Goal: Task Accomplishment & Management: Complete application form

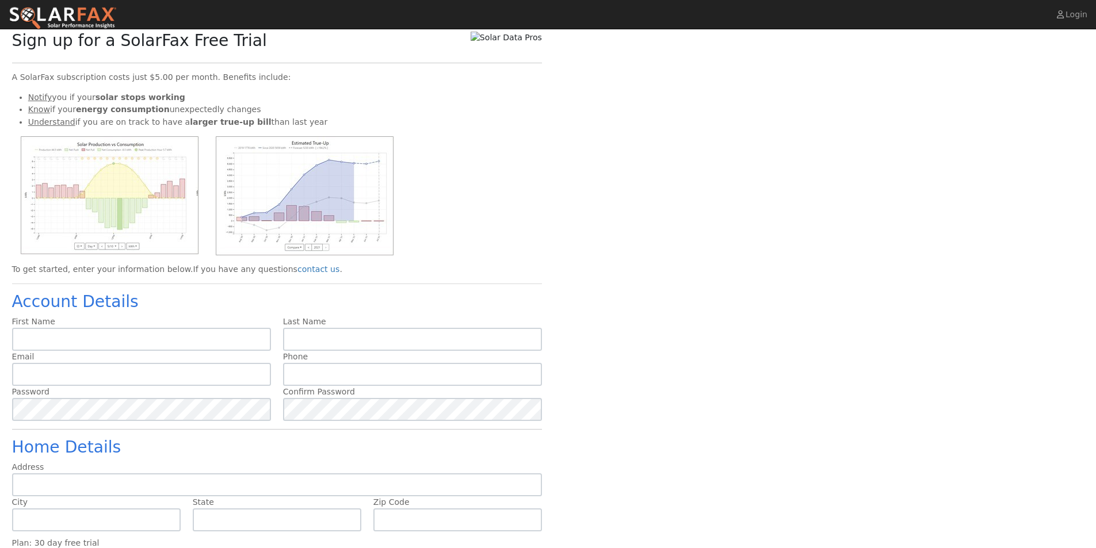
scroll to position [66, 0]
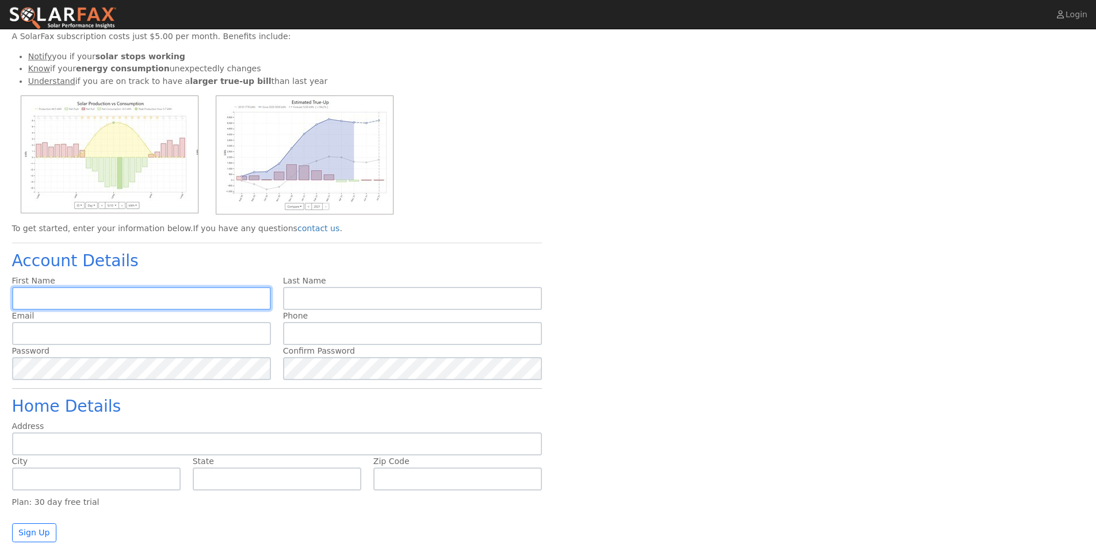
click at [85, 304] on input "text" at bounding box center [141, 298] width 259 height 23
type input "[PERSON_NAME]"
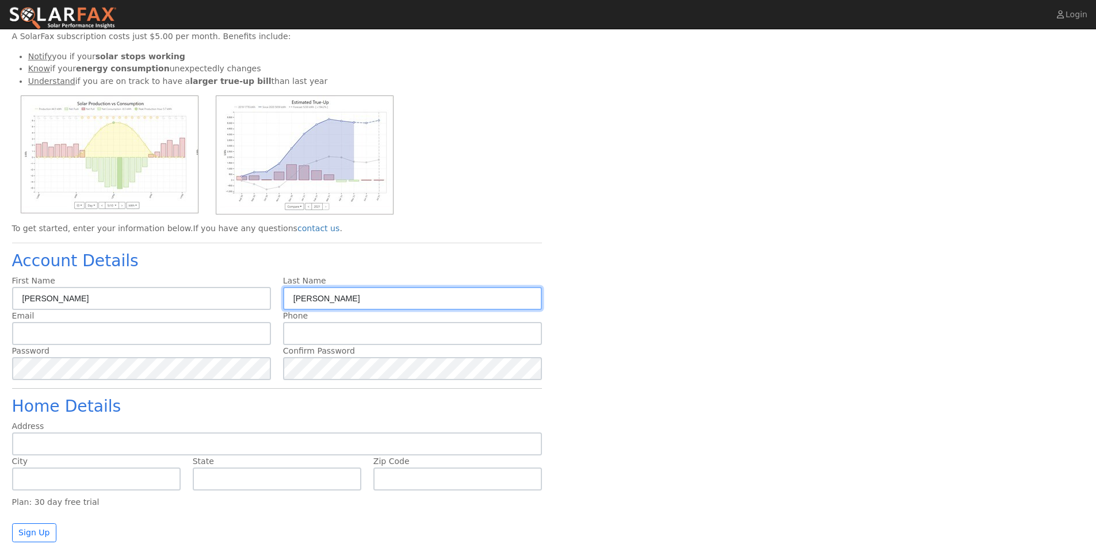
type input "[PERSON_NAME]"
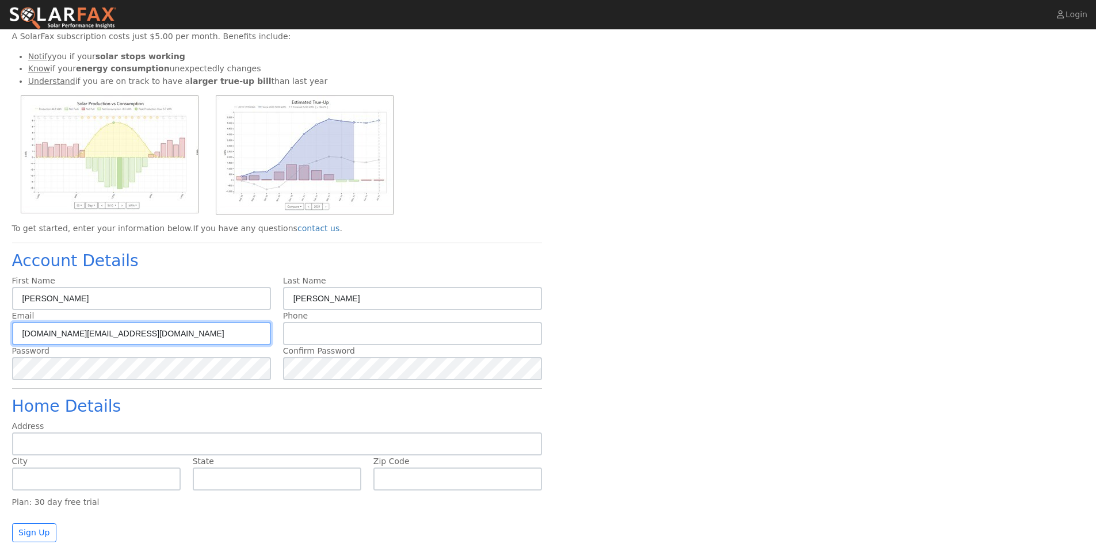
type input "[DOMAIN_NAME][EMAIL_ADDRESS][DOMAIN_NAME]"
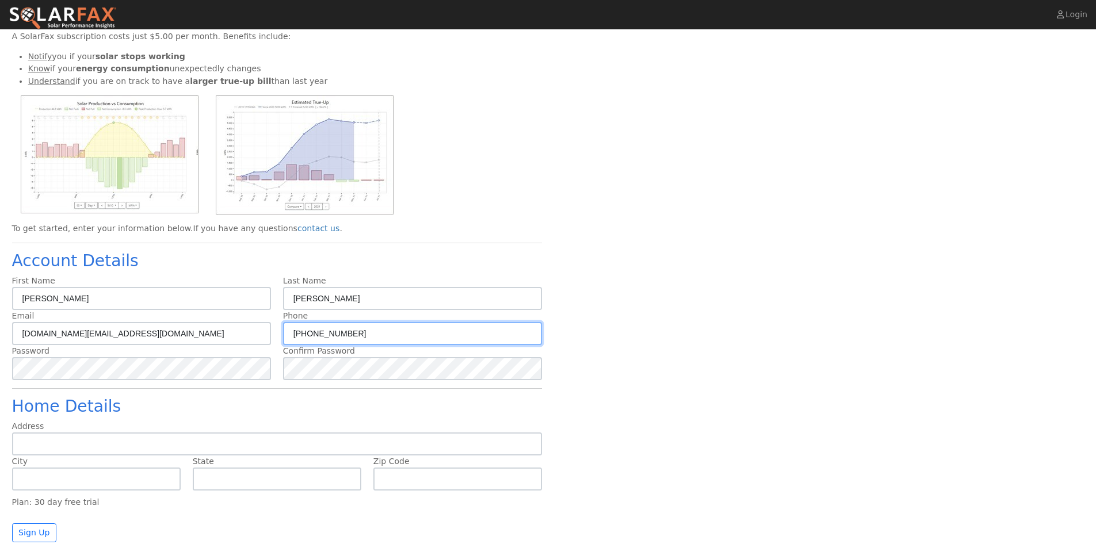
type input "[PHONE_NUMBER]"
click at [830, 170] on div "Sign up for a SolarFax Free Trial A SolarFax subscription costs just $5.00 per …" at bounding box center [548, 266] width 1084 height 552
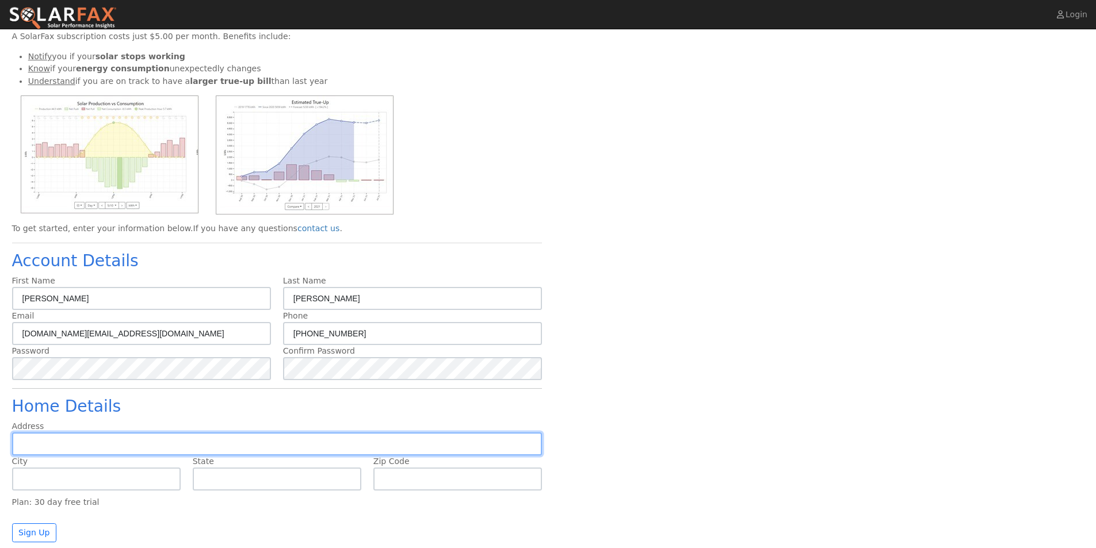
click at [214, 449] on input "text" at bounding box center [277, 443] width 530 height 23
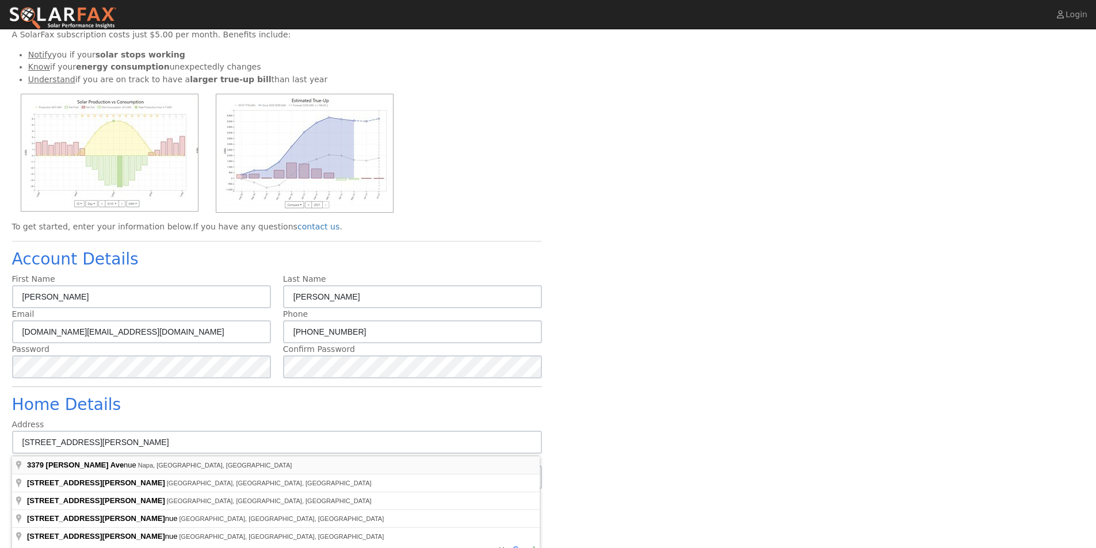
type input "[STREET_ADDRESS][PERSON_NAME]"
type input "Napa"
type input "CA"
type input "94558"
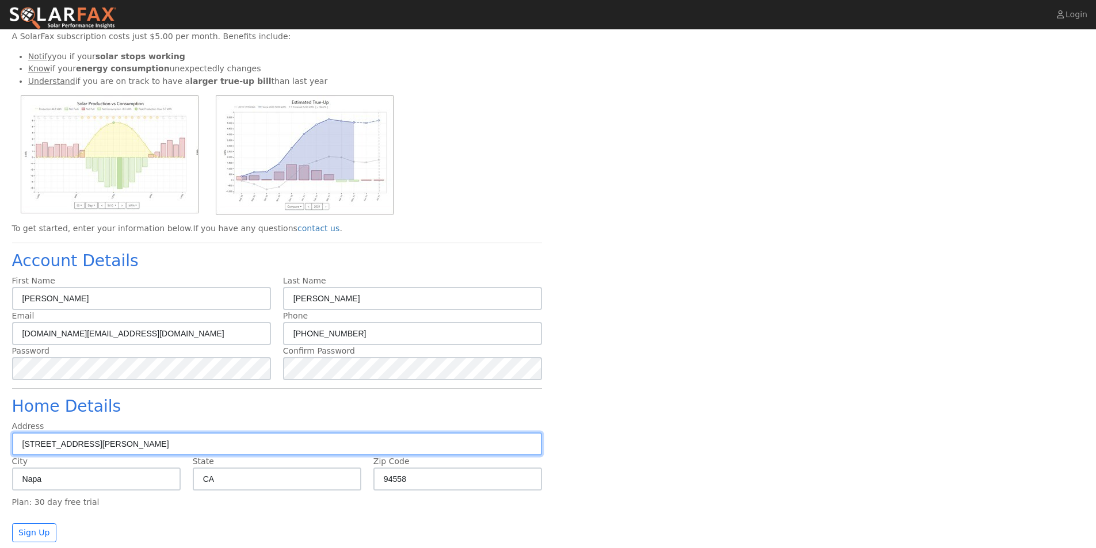
drag, startPoint x: 122, startPoint y: 443, endPoint x: 0, endPoint y: 438, distance: 122.6
click at [0, 438] on div "Sign up for a SolarFax Free Trial A SolarFax subscription costs just $5.00 per …" at bounding box center [548, 256] width 1096 height 584
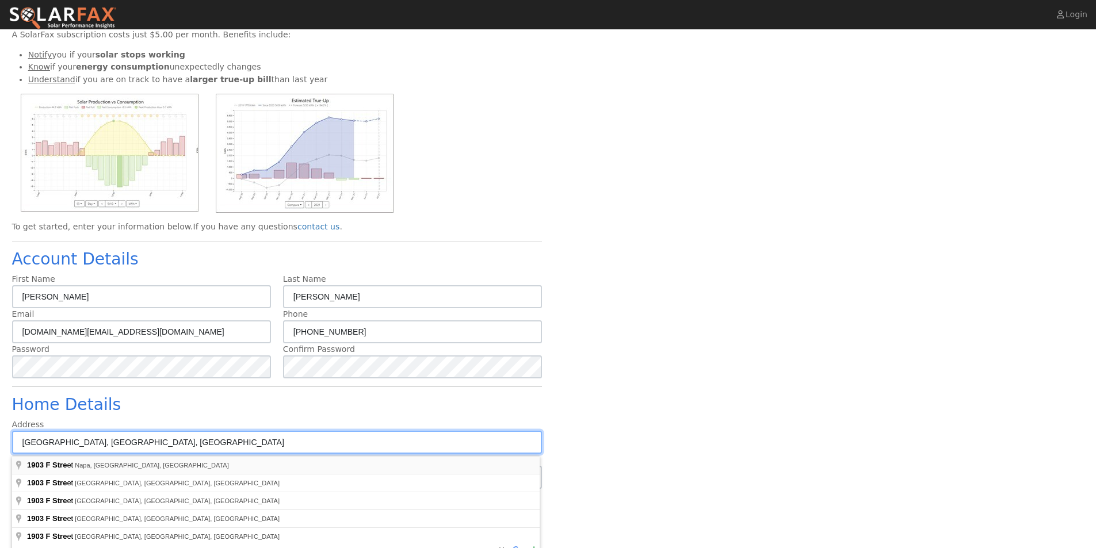
type input "1903 [GEOGRAPHIC_DATA]"
type input "94559"
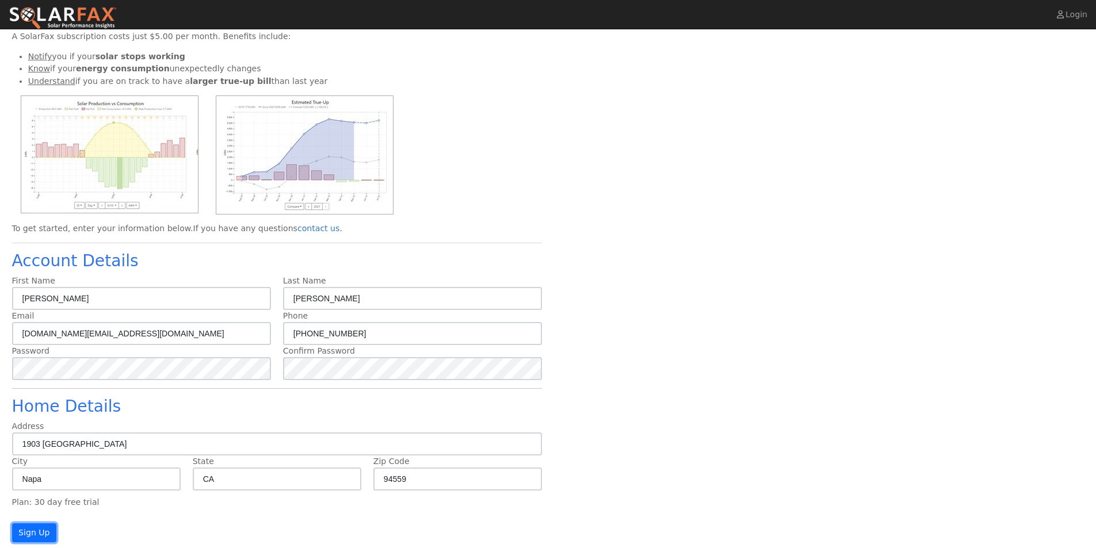
click at [27, 534] on button "Sign Up" at bounding box center [34, 533] width 45 height 20
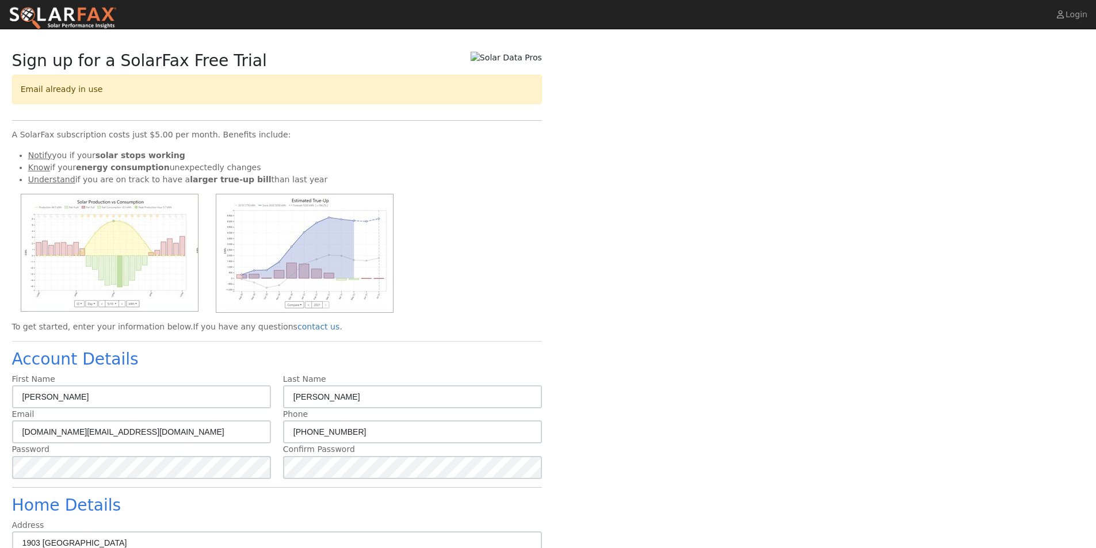
scroll to position [0, 0]
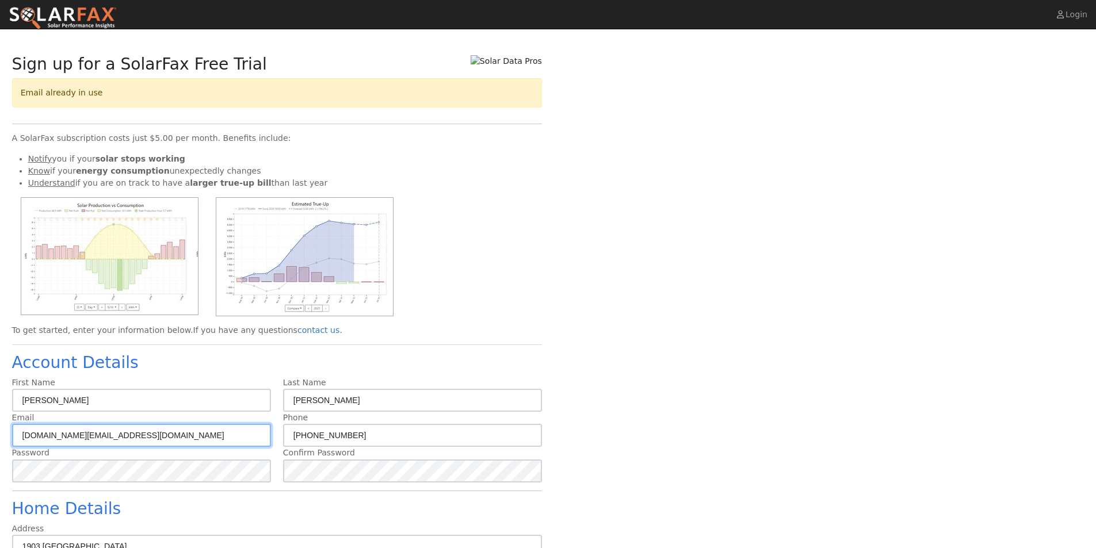
click at [166, 436] on input "[DOMAIN_NAME][EMAIL_ADDRESS][DOMAIN_NAME]" at bounding box center [141, 435] width 259 height 23
type input "s"
type input "[EMAIL_ADDRESS][DOMAIN_NAME]"
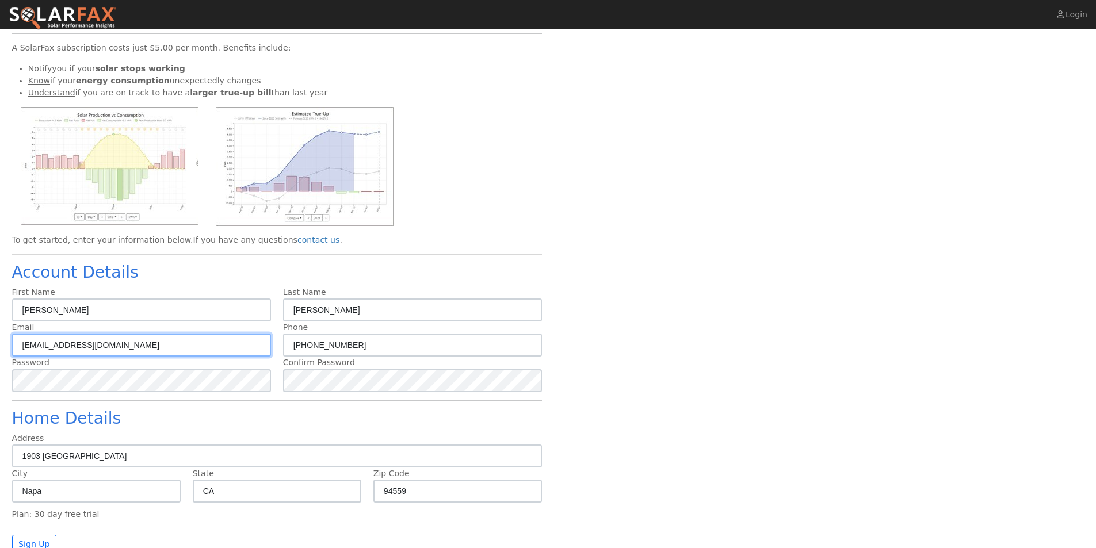
scroll to position [93, 0]
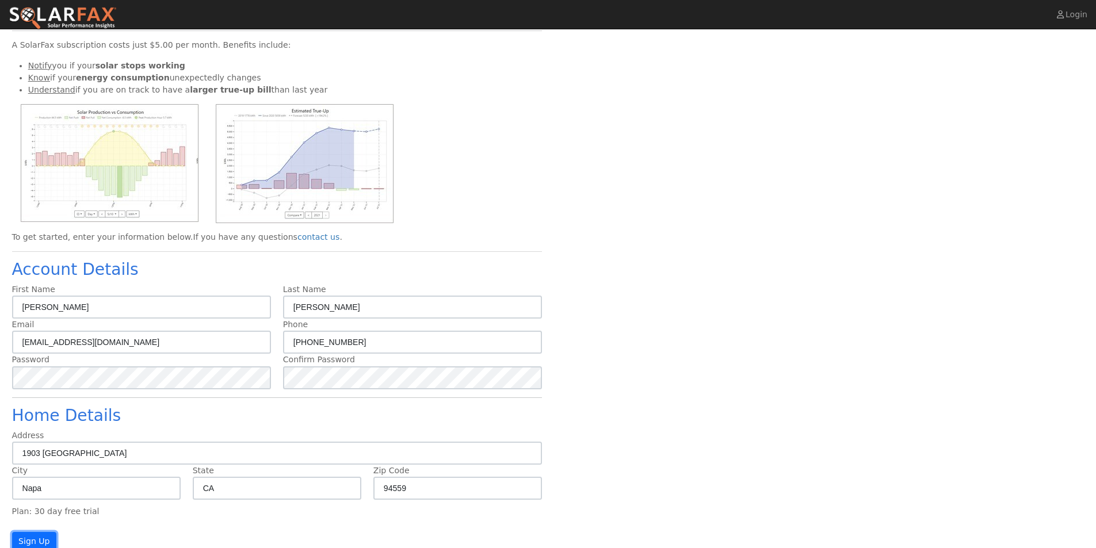
click at [49, 545] on button "Sign Up" at bounding box center [34, 542] width 45 height 20
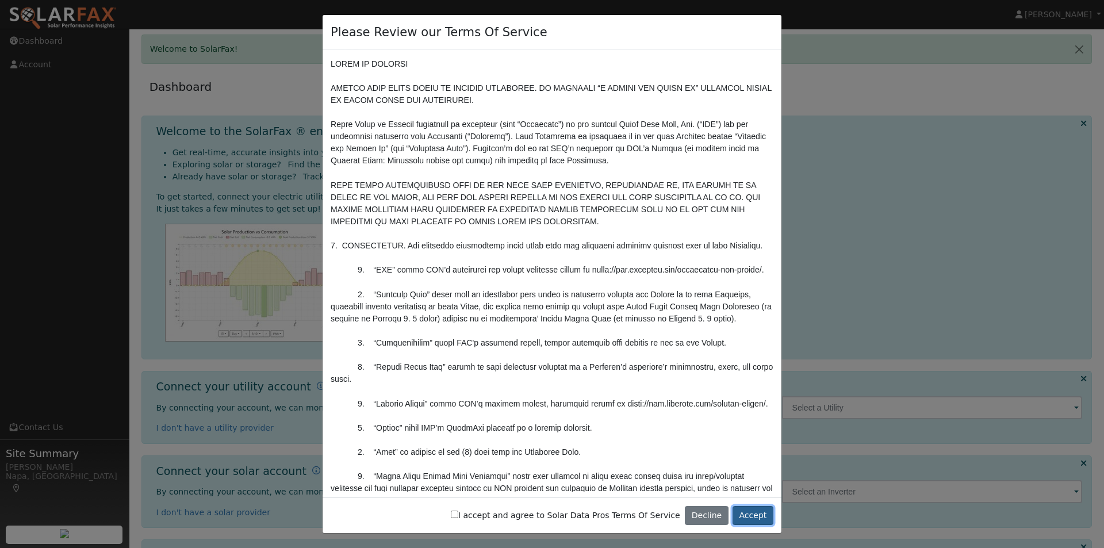
click at [760, 514] on button "Accept" at bounding box center [753, 516] width 41 height 20
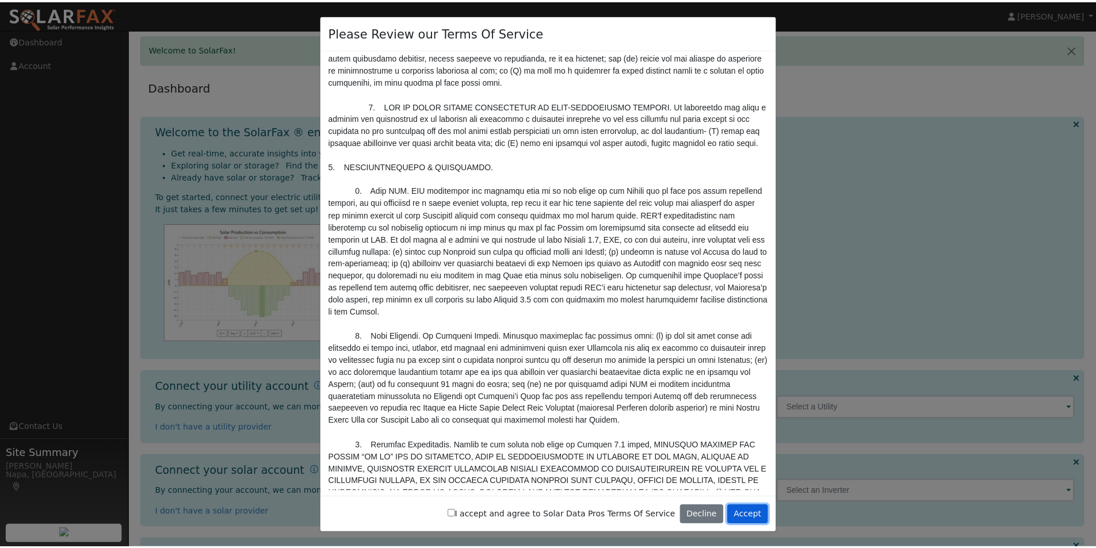
scroll to position [3758, 0]
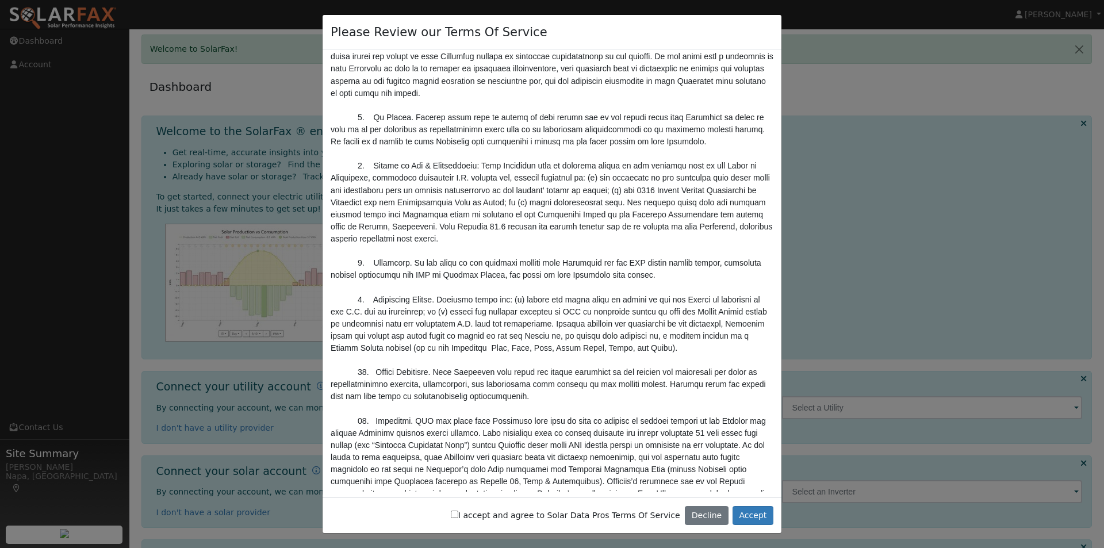
click at [458, 515] on input "I accept and agree to Solar Data Pros Terms Of Service" at bounding box center [454, 514] width 7 height 7
checkbox input "true"
click at [746, 514] on button "Accept" at bounding box center [753, 516] width 41 height 20
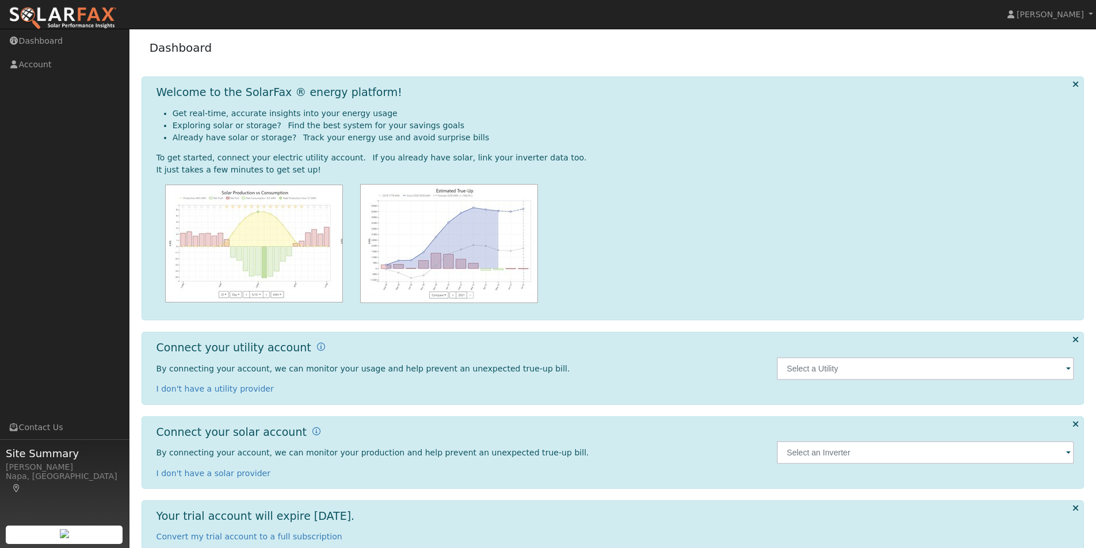
scroll to position [61, 0]
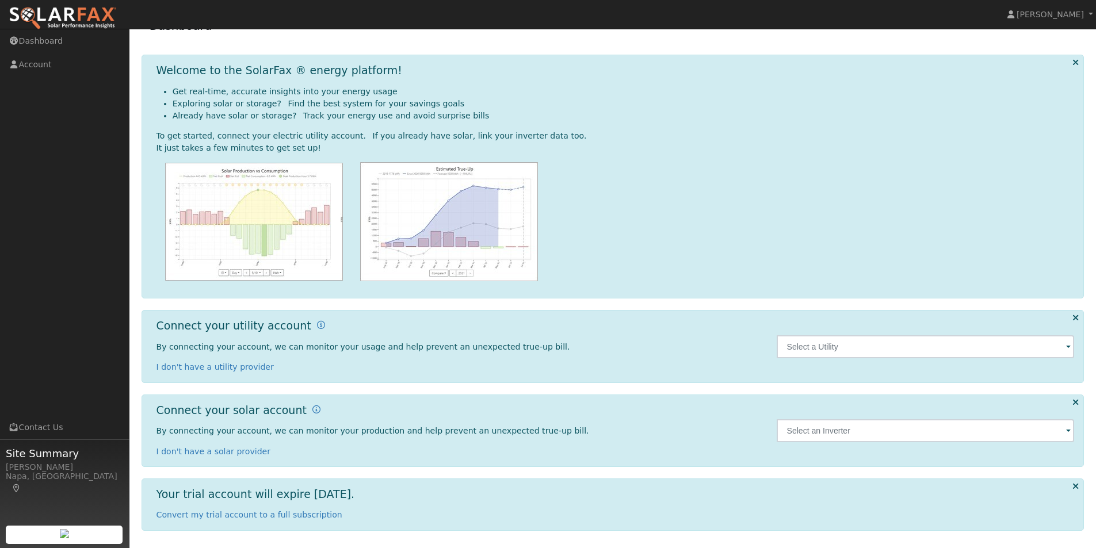
click at [1067, 346] on span at bounding box center [1068, 347] width 5 height 13
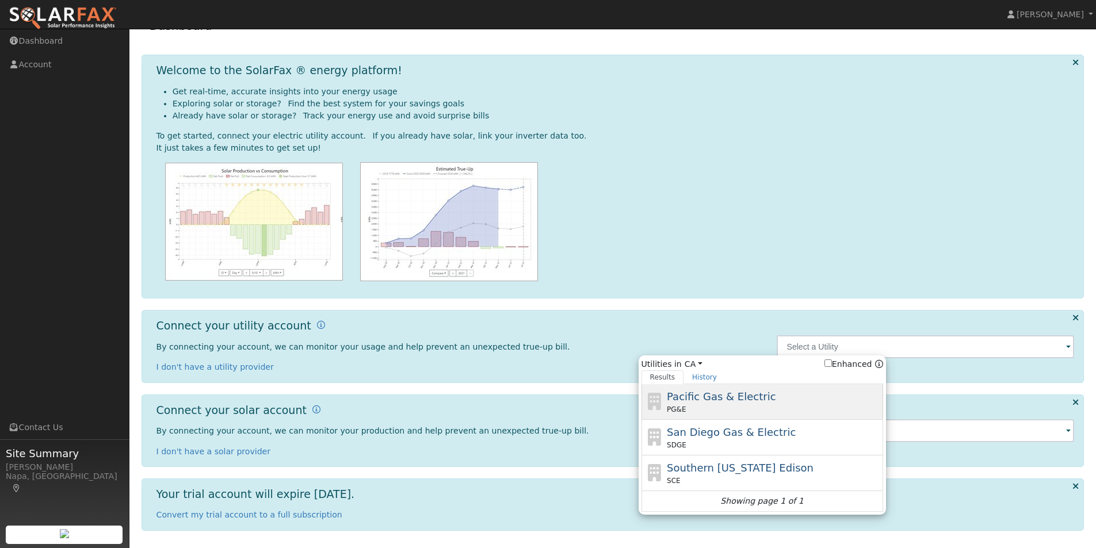
click at [720, 399] on span "Pacific Gas & Electric" at bounding box center [721, 396] width 109 height 12
type input "PG&E"
